Goal: Check status: Check status

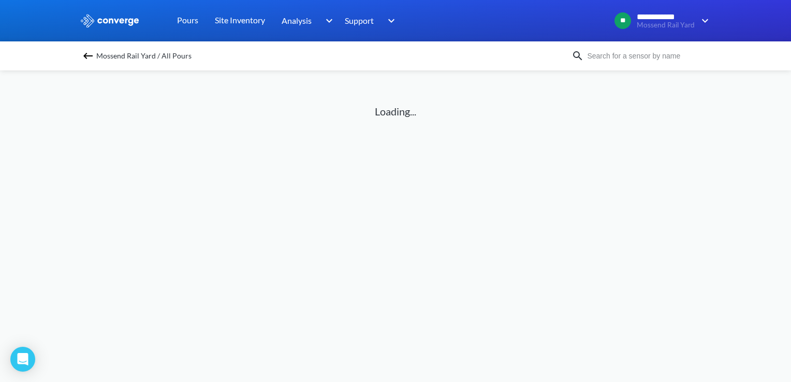
click at [149, 53] on span "Mossend Rail Yard / All Pours" at bounding box center [143, 56] width 95 height 14
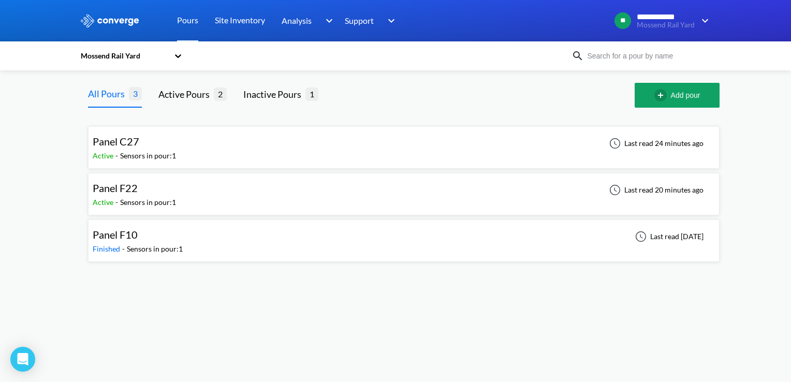
click at [177, 196] on div "Panel F22 Active - Sensors in pour: 1 Last read 20 minutes ago" at bounding box center [404, 193] width 622 height 33
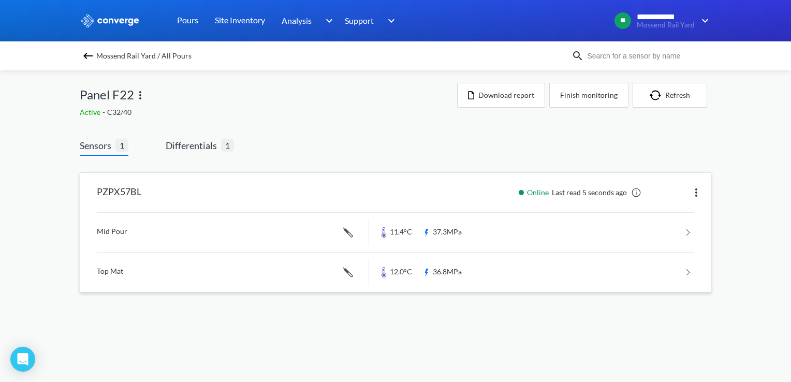
click at [199, 240] on link at bounding box center [395, 232] width 597 height 39
click at [83, 53] on img at bounding box center [88, 56] width 12 height 12
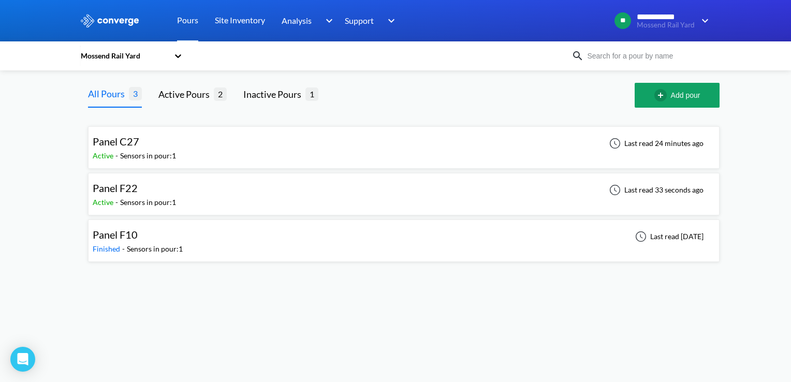
click at [304, 162] on div "Panel C27 Active - Sensors in pour: 1 Last read 24 minutes ago" at bounding box center [404, 147] width 622 height 33
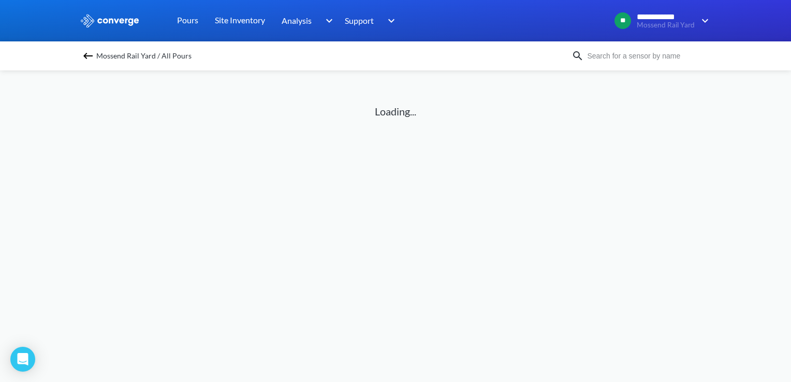
click at [149, 56] on span "Mossend Rail Yard / All Pours" at bounding box center [143, 56] width 95 height 14
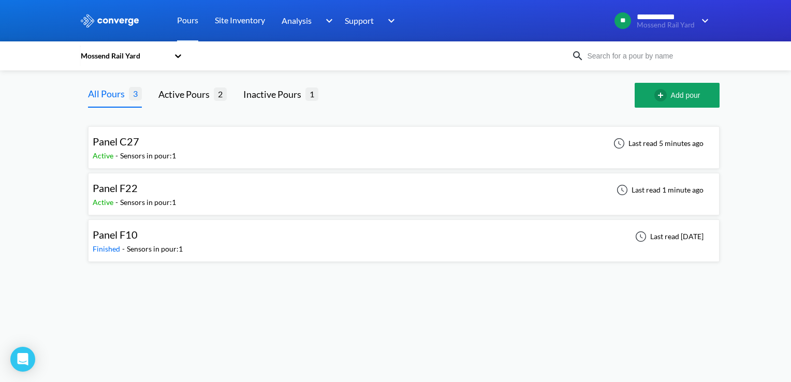
click at [155, 193] on div "Panel F22" at bounding box center [134, 188] width 83 height 16
